Goal: Task Accomplishment & Management: Manage account settings

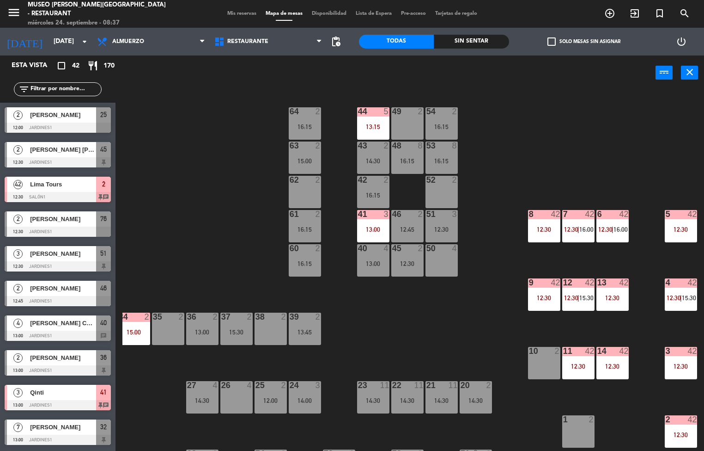
scroll to position [101, 75]
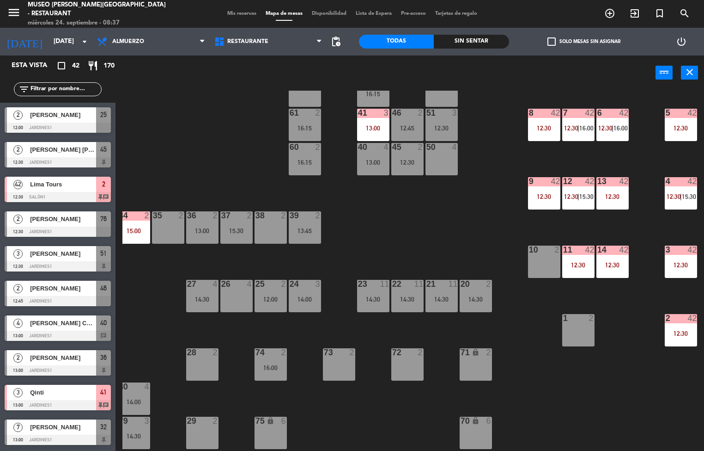
click at [620, 185] on div "42" at bounding box center [623, 181] width 9 height 8
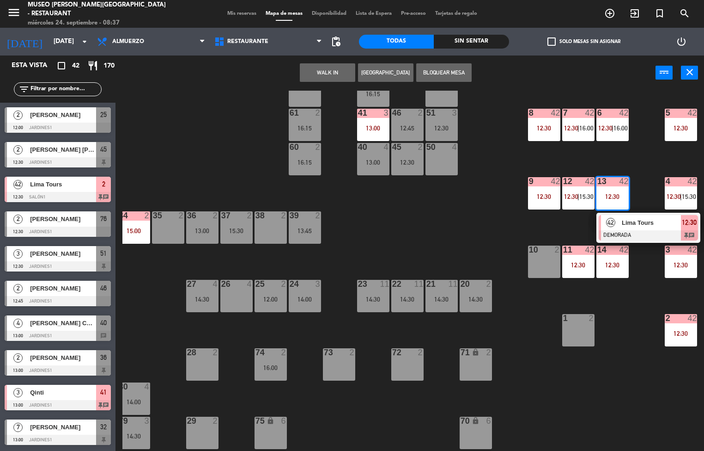
click at [634, 233] on div at bounding box center [648, 235] width 99 height 10
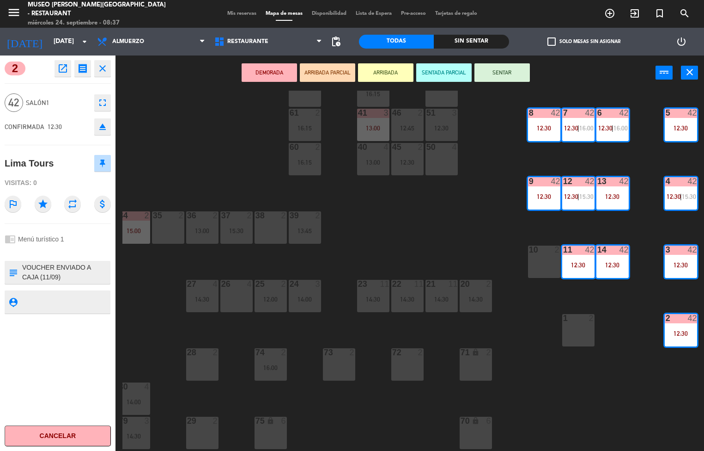
click at [461, 211] on div "44 5 13:15 49 2 54 2 16:15 64 2 16:15 48 8 16:15 53 8 16:15 63 2 15:00 43 2 14:…" at bounding box center [413, 271] width 582 height 360
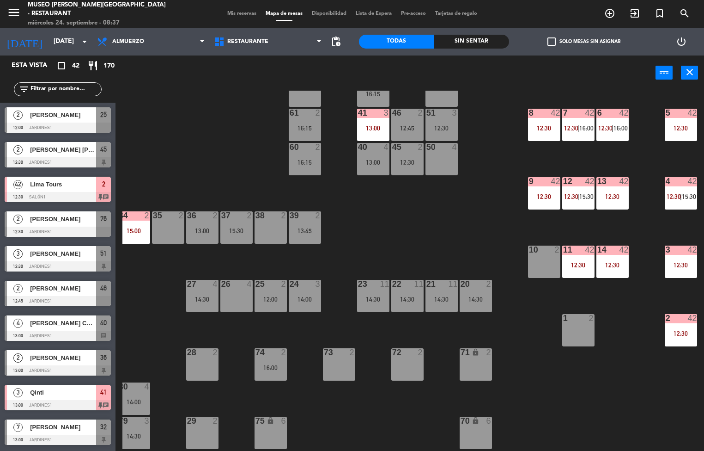
click at [552, 382] on div "44 5 13:15 49 2 54 2 16:15 64 2 16:15 48 8 16:15 53 8 16:15 63 2 15:00 43 2 14:…" at bounding box center [413, 271] width 582 height 360
click at [441, 301] on div "14:30" at bounding box center [442, 299] width 32 height 6
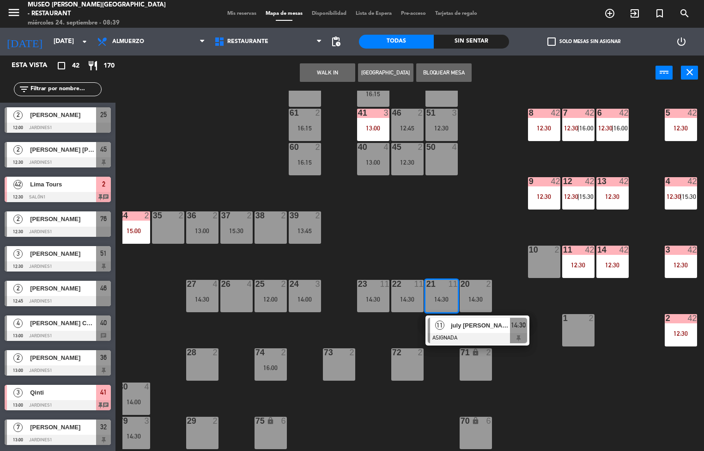
click at [475, 327] on span "july [PERSON_NAME]" at bounding box center [480, 325] width 59 height 10
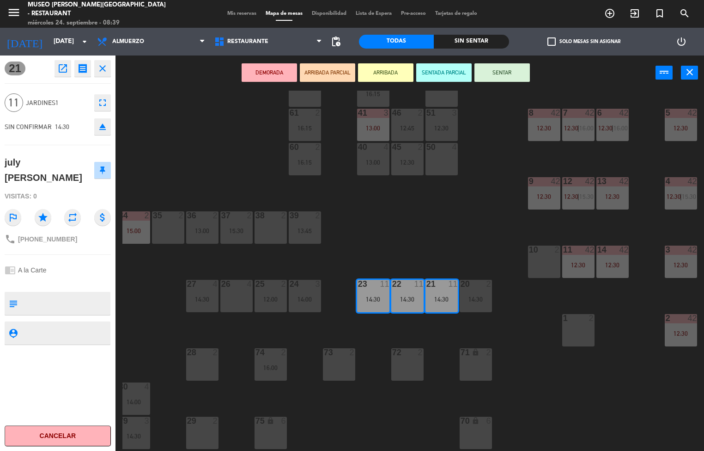
click at [462, 227] on div "44 5 13:15 49 2 54 2 16:15 64 2 16:15 48 8 16:15 53 8 16:15 63 2 15:00 43 2 14:…" at bounding box center [413, 271] width 582 height 360
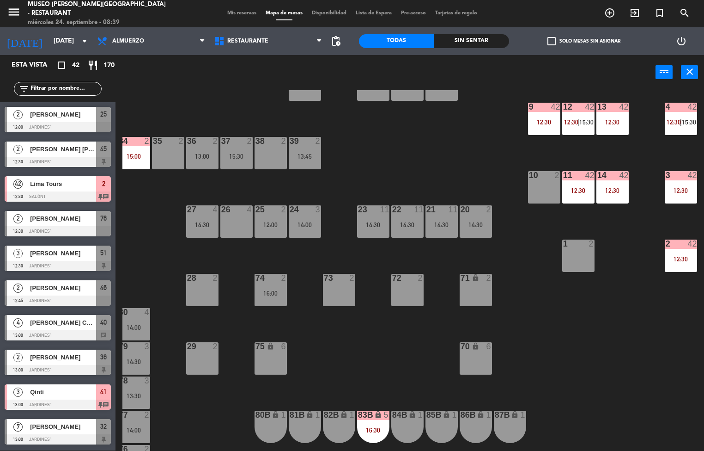
scroll to position [177, 75]
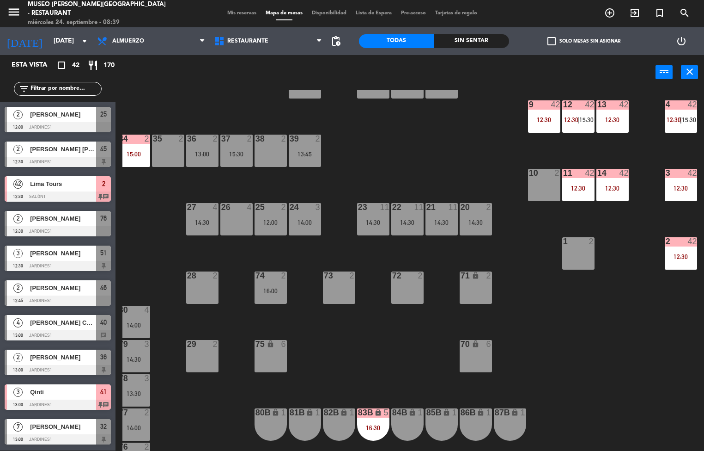
click at [128, 149] on div "34 2 15:00" at bounding box center [134, 150] width 32 height 32
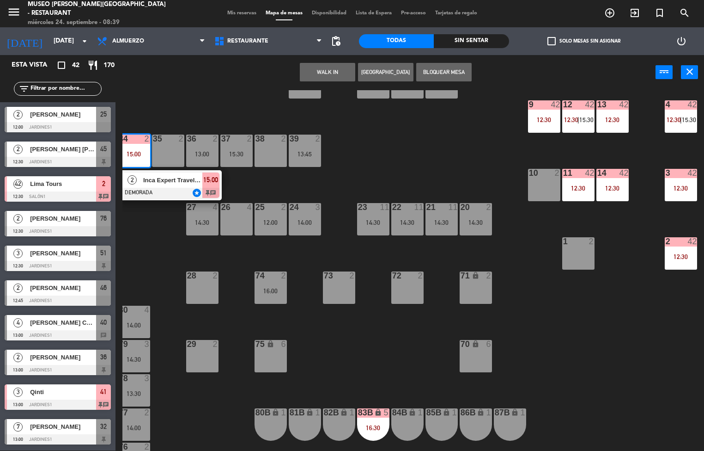
click at [174, 182] on span "Inca Expert Travel/ [PERSON_NAME] y [PERSON_NAME]" at bounding box center [172, 180] width 59 height 10
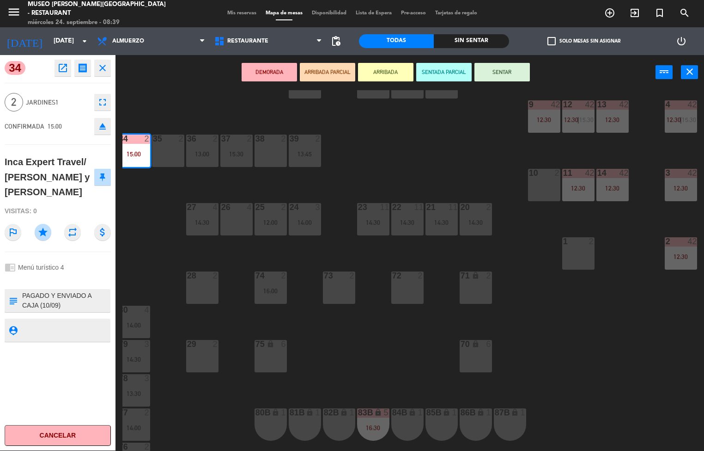
click at [616, 349] on div "44 5 13:15 49 2 54 2 16:15 64 2 16:15 48 8 16:15 53 8 16:15 63 2 15:00 43 2 14:…" at bounding box center [413, 270] width 582 height 360
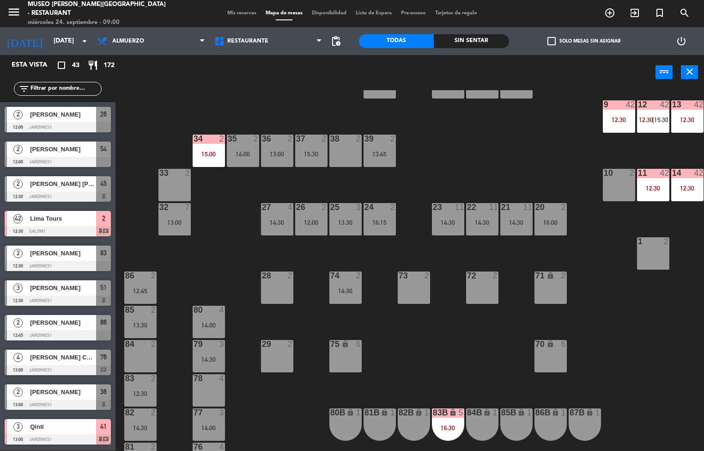
scroll to position [0, 0]
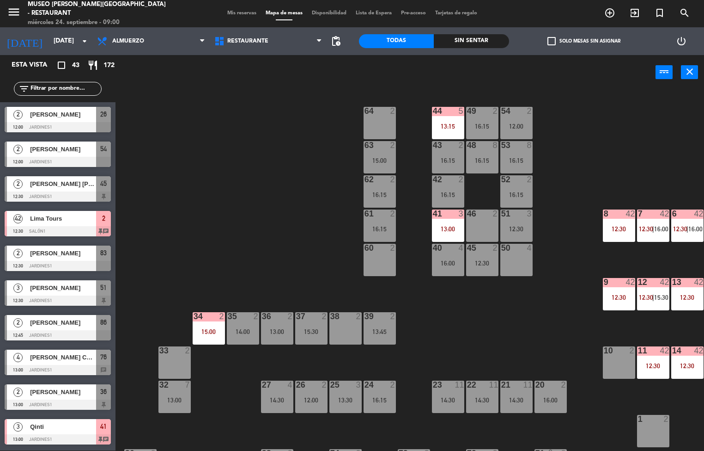
click at [447, 222] on div "41 3 13:00" at bounding box center [448, 225] width 32 height 32
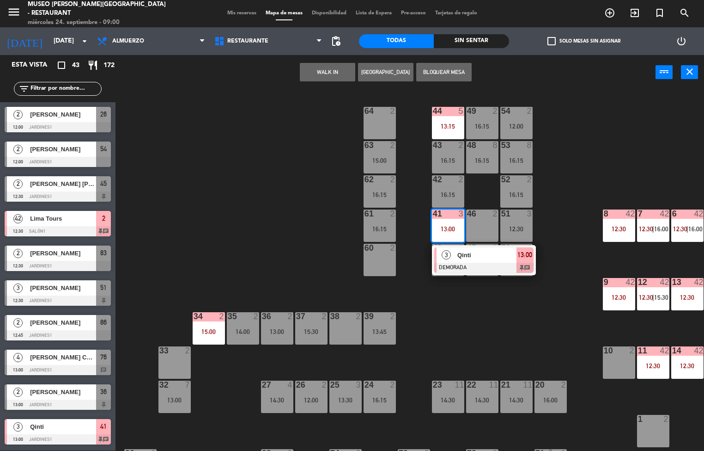
click at [504, 322] on div "44 5 13:15 49 2 16:15 54 2 12:00 64 2 48 8 16:15 53 8 16:15 63 2 15:00 43 2 16:…" at bounding box center [413, 270] width 582 height 360
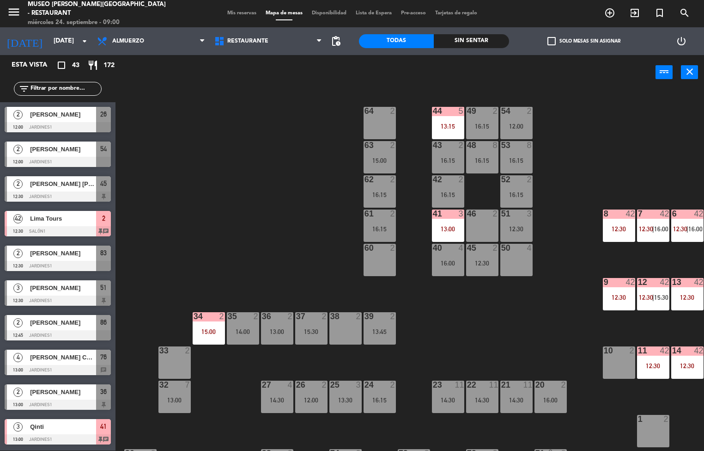
scroll to position [0, 75]
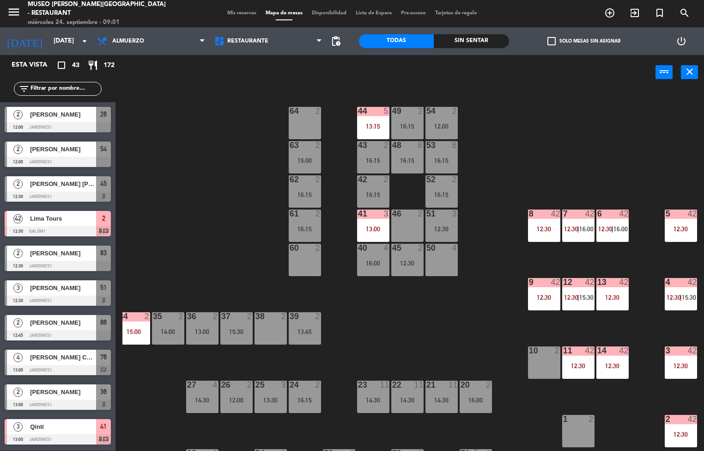
click at [444, 324] on div "44 5 13:15 49 2 16:15 54 2 12:00 64 2 48 8 16:15 53 8 16:15 63 2 15:00 43 2 16:…" at bounding box center [413, 270] width 582 height 360
click at [534, 130] on div "44 5 13:15 49 2 16:15 54 2 12:00 64 2 48 8 16:15 53 8 16:15 63 2 15:00 43 2 16:…" at bounding box center [413, 270] width 582 height 360
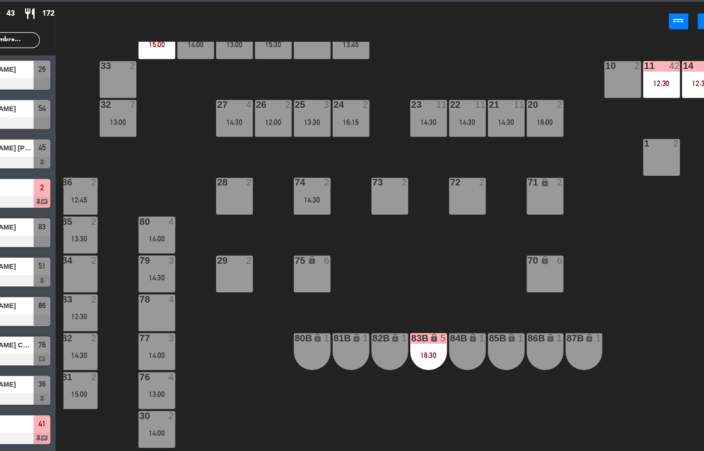
scroll to position [254, 4]
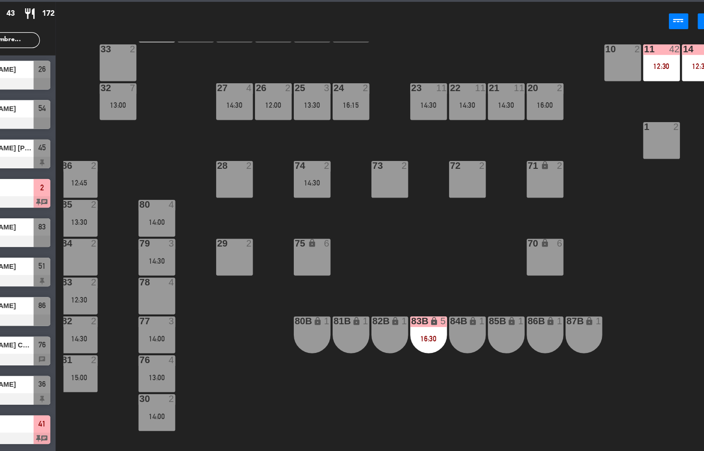
click at [614, 288] on div "44 5 13:15 49 2 16:15 54 2 12:00 64 2 48 8 16:15 53 8 16:15 63 2 15:00 43 2 16:…" at bounding box center [413, 270] width 582 height 360
click at [226, 182] on div "44 5 13:15 49 2 16:15 54 2 12:00 64 2 48 8 16:15 53 8 16:15 63 2 15:00 43 2 16:…" at bounding box center [413, 270] width 582 height 360
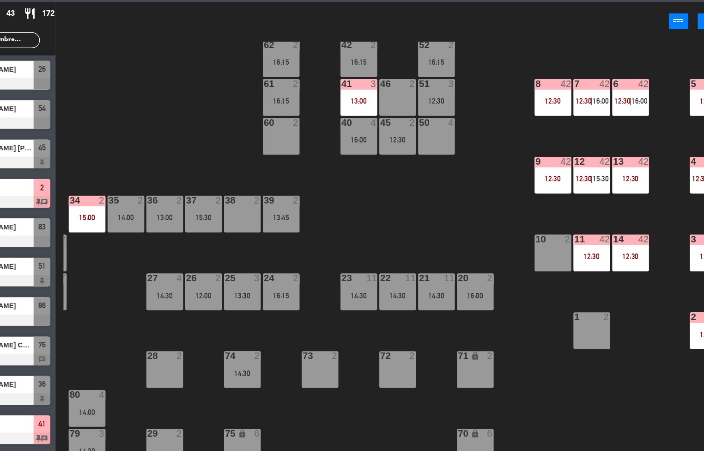
click at [613, 210] on div "12:30" at bounding box center [622, 210] width 32 height 6
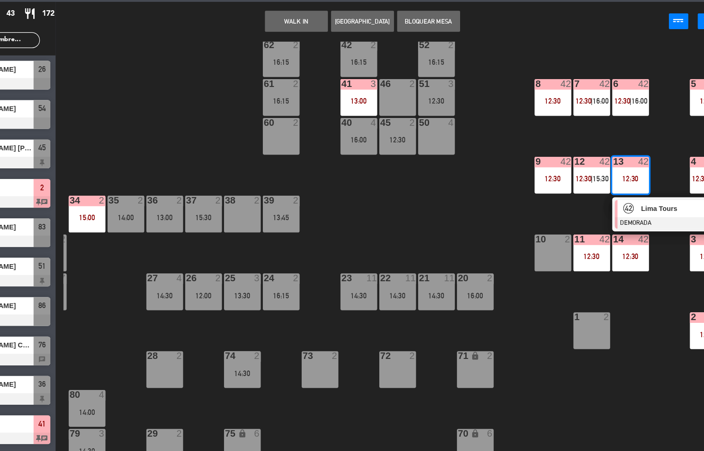
click at [630, 241] on div "Lima Tours" at bounding box center [660, 236] width 60 height 15
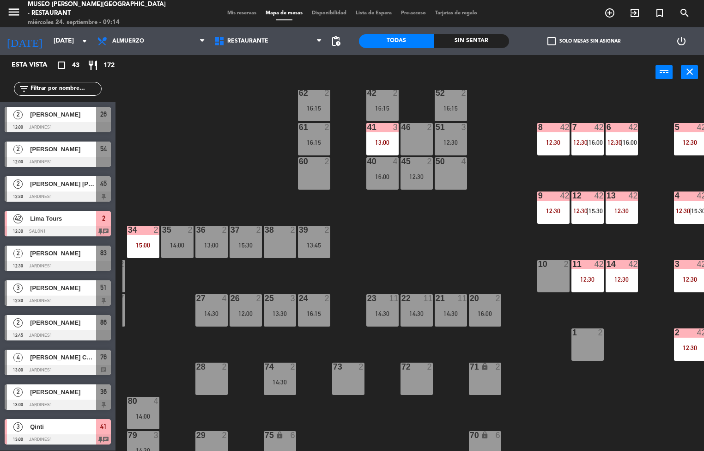
scroll to position [86, 64]
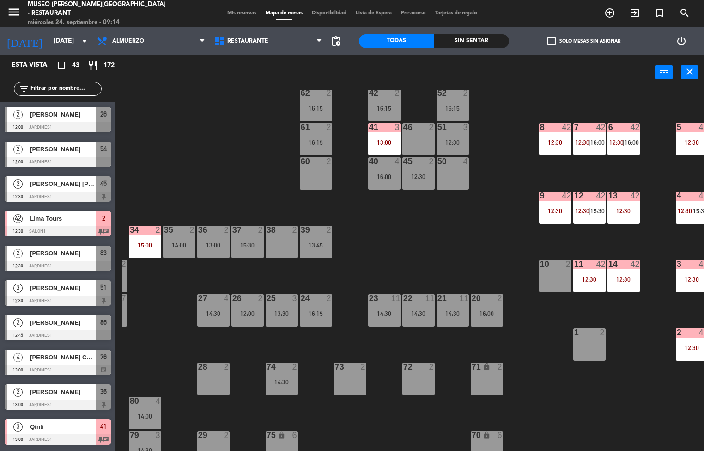
click at [582, 199] on div at bounding box center [589, 195] width 15 height 8
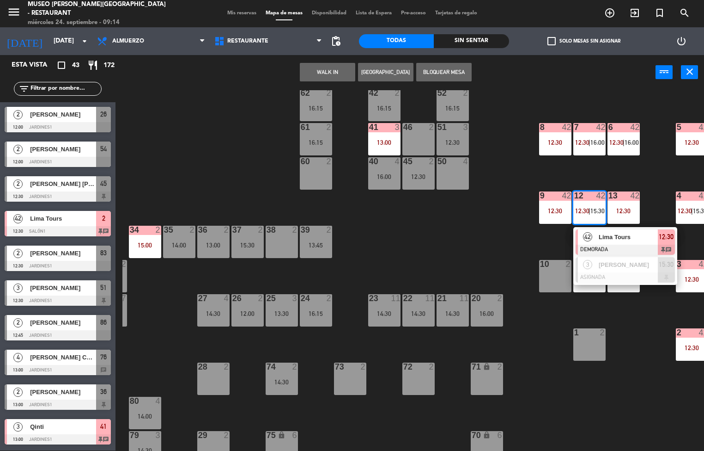
click at [609, 236] on span "Lima Tours" at bounding box center [628, 237] width 59 height 10
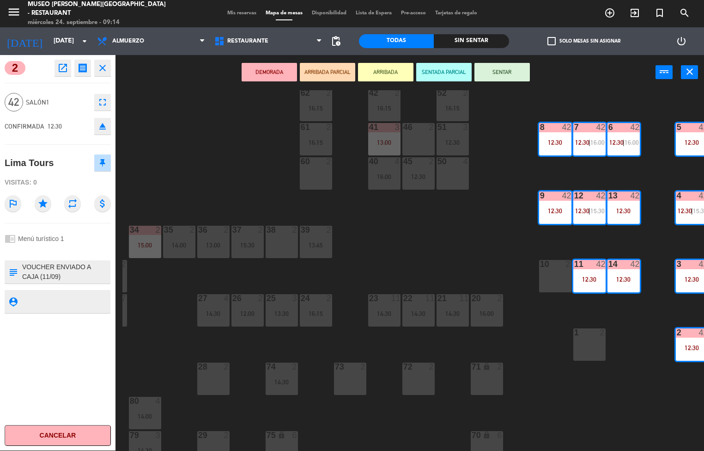
click at [64, 70] on icon "open_in_new" at bounding box center [62, 67] width 11 height 11
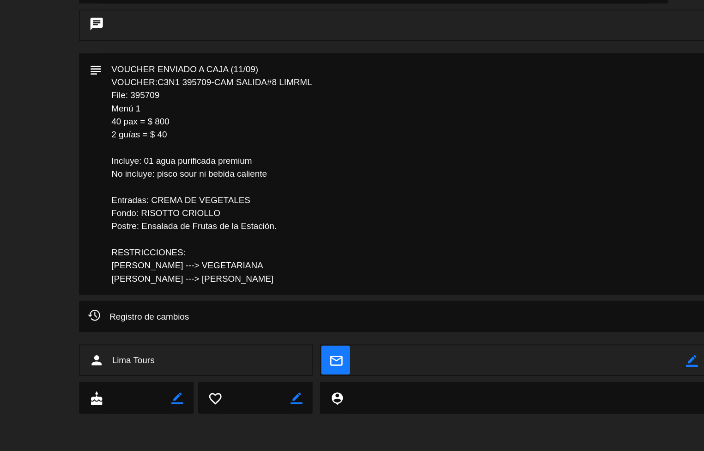
scroll to position [0, 0]
